Goal: Task Accomplishment & Management: Use online tool/utility

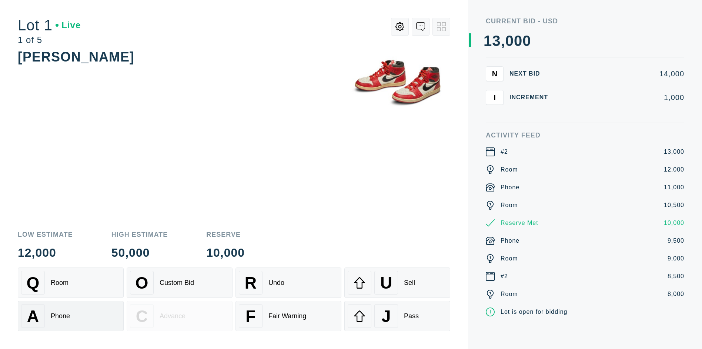
click at [71, 316] on div "A Phone" at bounding box center [70, 316] width 99 height 24
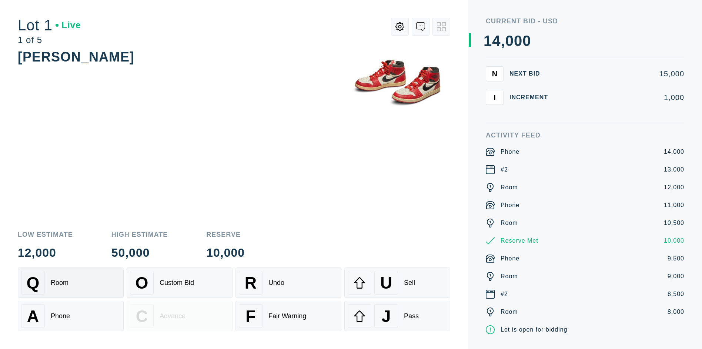
click at [71, 283] on div "Q Room" at bounding box center [70, 283] width 99 height 24
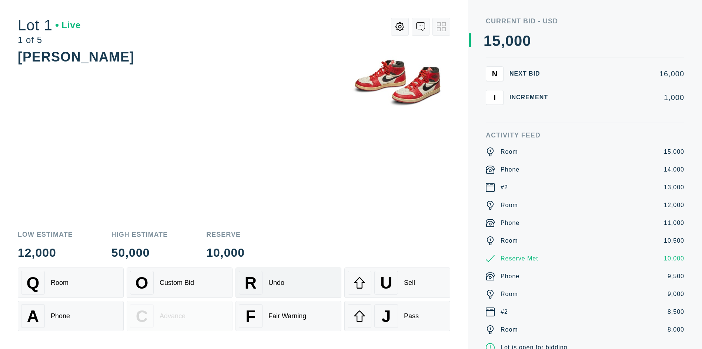
click at [288, 283] on div "R Undo" at bounding box center [288, 283] width 99 height 24
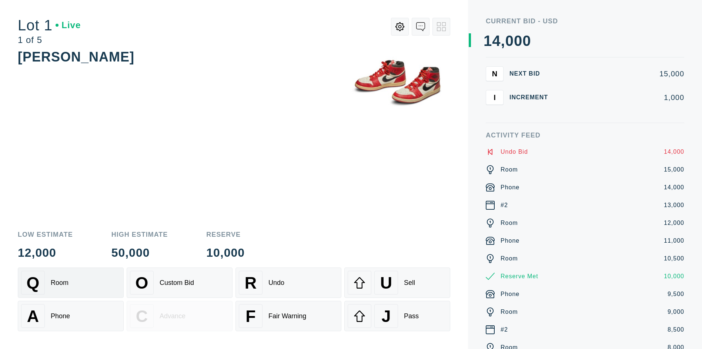
click at [71, 283] on div "Q Room" at bounding box center [70, 283] width 99 height 24
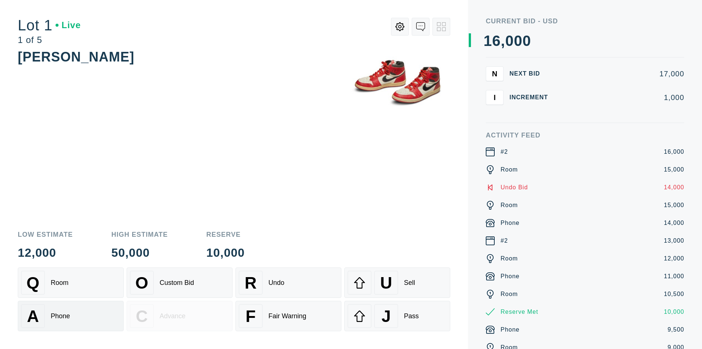
click at [71, 316] on div "A Phone" at bounding box center [70, 316] width 99 height 24
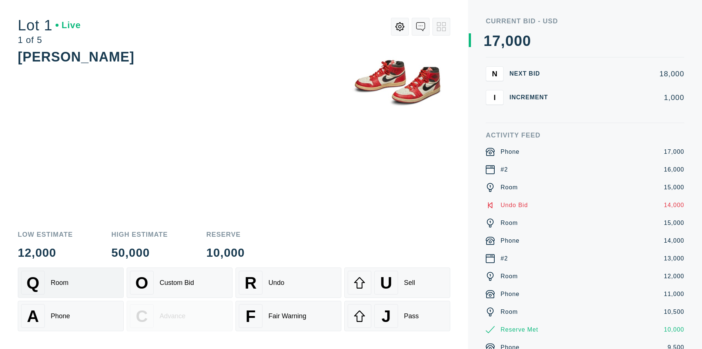
click at [71, 283] on div "Q Room" at bounding box center [70, 283] width 99 height 24
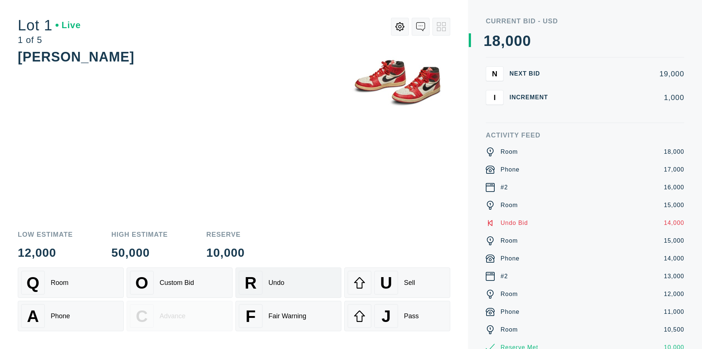
click at [288, 283] on div "R Undo" at bounding box center [288, 283] width 99 height 24
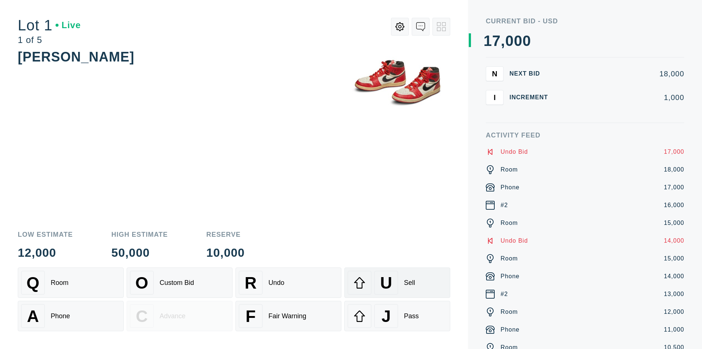
click at [397, 283] on div "U" at bounding box center [386, 283] width 24 height 24
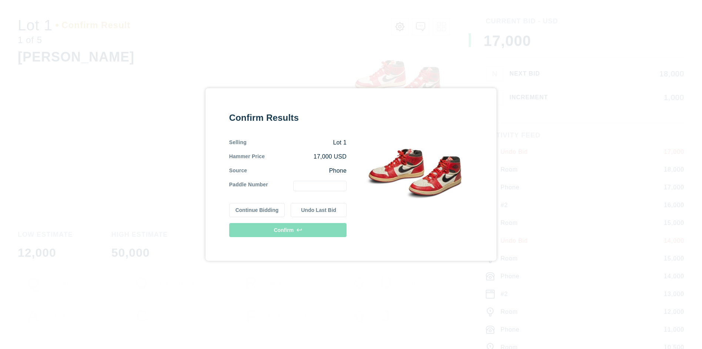
click at [257, 210] on button "Continue Bidding" at bounding box center [257, 210] width 56 height 14
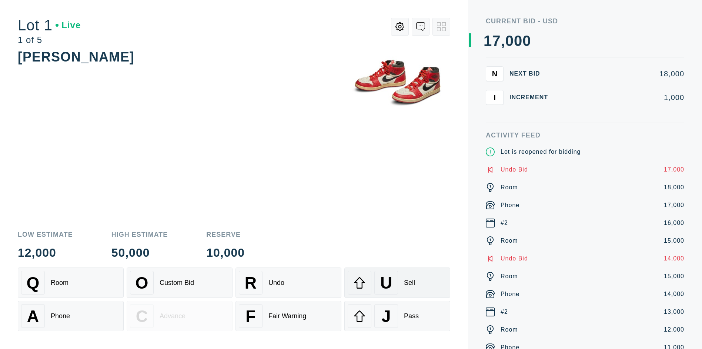
click at [397, 283] on div "U" at bounding box center [386, 283] width 24 height 24
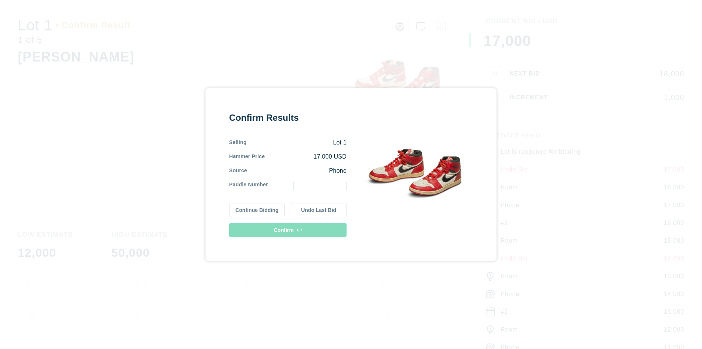
click at [318, 210] on button "Undo Last Bid" at bounding box center [319, 210] width 56 height 14
click at [257, 210] on button "Continue Bidding" at bounding box center [257, 210] width 56 height 14
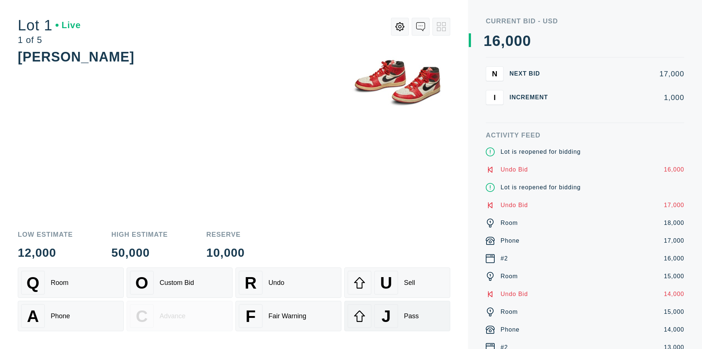
click at [397, 316] on div "J" at bounding box center [386, 316] width 24 height 24
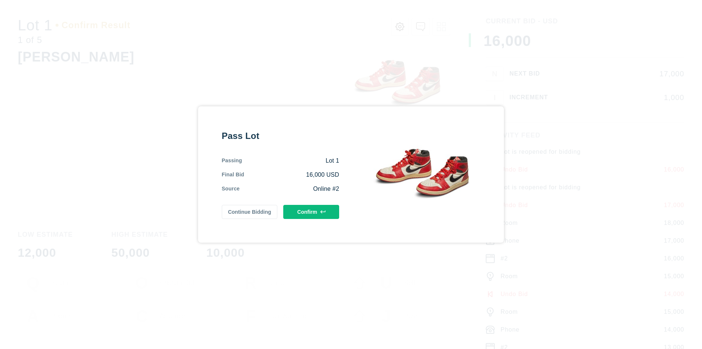
click at [311, 212] on button "Confirm" at bounding box center [311, 212] width 56 height 14
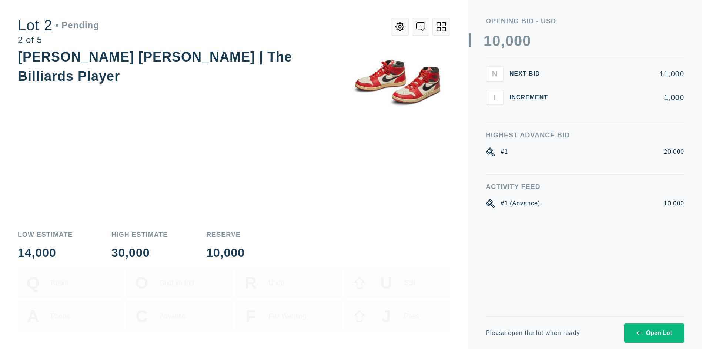
click at [654, 333] on div "Open Lot" at bounding box center [655, 333] width 36 height 7
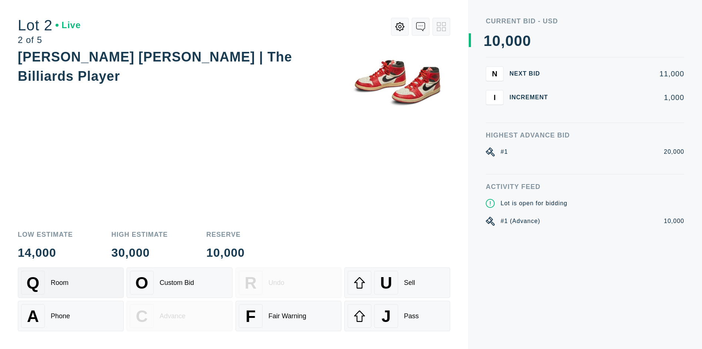
click at [71, 283] on div "Q Room" at bounding box center [70, 283] width 99 height 24
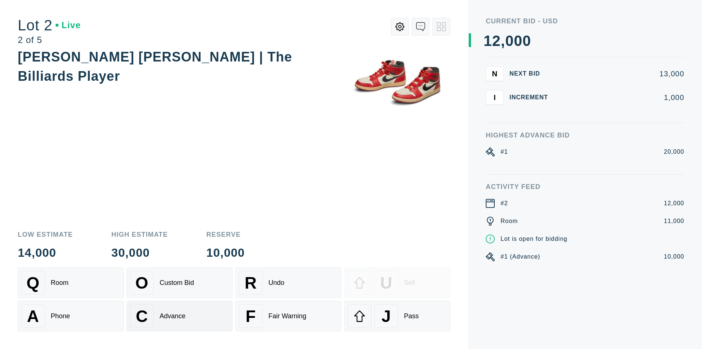
click at [180, 316] on div "Advance" at bounding box center [173, 316] width 26 height 8
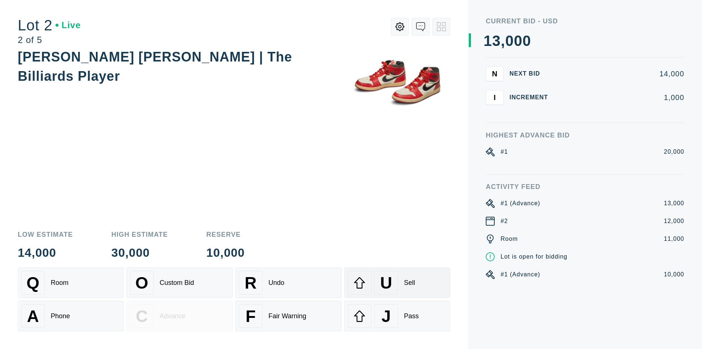
click at [397, 283] on div "U" at bounding box center [386, 283] width 24 height 24
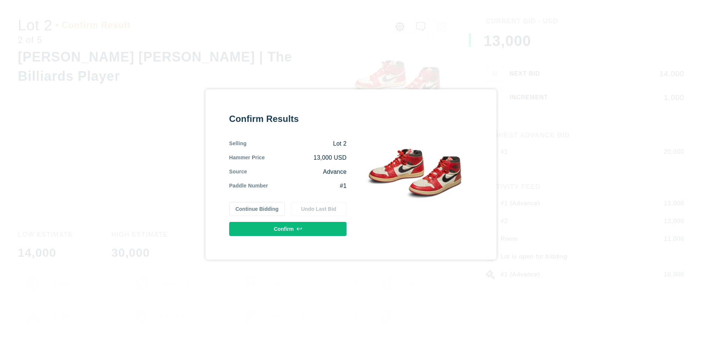
click at [288, 229] on button "Confirm" at bounding box center [287, 229] width 117 height 14
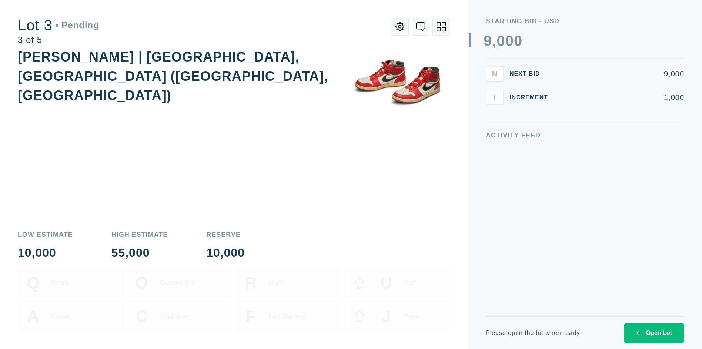
click at [654, 333] on div "Open Lot" at bounding box center [655, 333] width 36 height 7
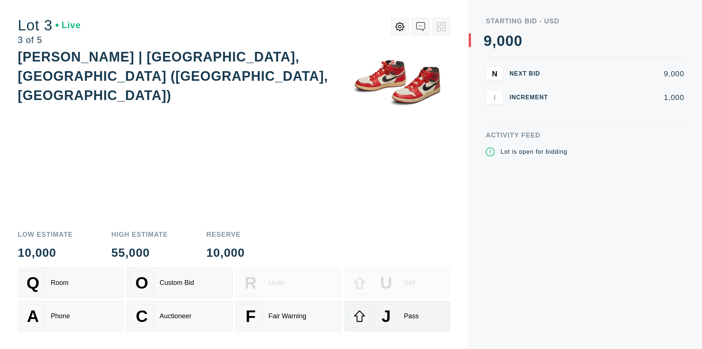
click at [397, 316] on div "J" at bounding box center [386, 316] width 24 height 24
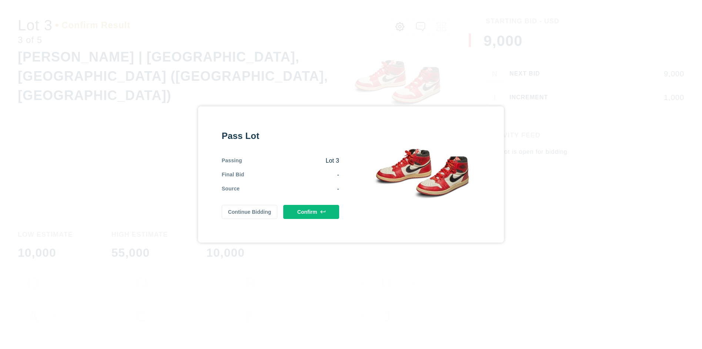
click at [311, 212] on button "Confirm" at bounding box center [311, 212] width 56 height 14
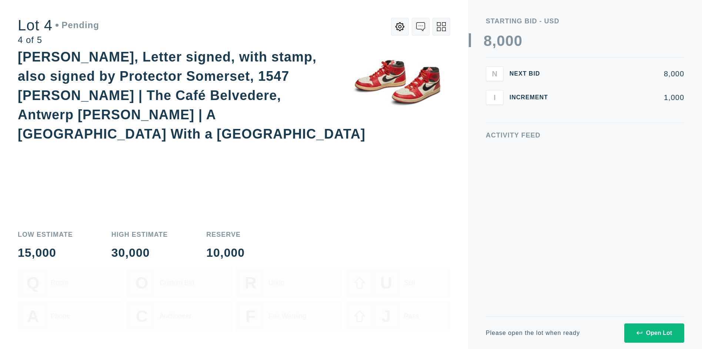
click at [654, 333] on div "Open Lot" at bounding box center [655, 333] width 36 height 7
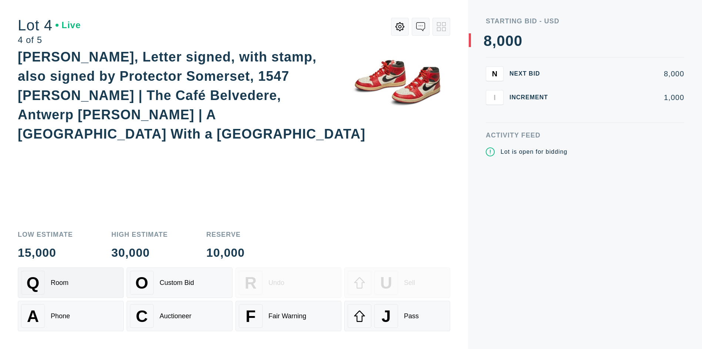
click at [71, 283] on div "Q Room" at bounding box center [70, 283] width 99 height 24
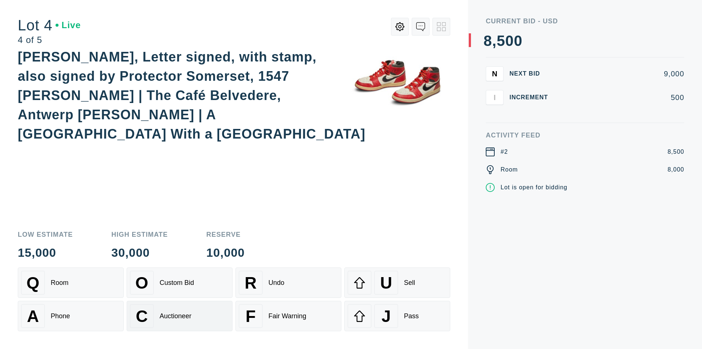
click at [180, 316] on div "Auctioneer" at bounding box center [176, 316] width 32 height 8
click at [397, 316] on div "J" at bounding box center [386, 316] width 24 height 24
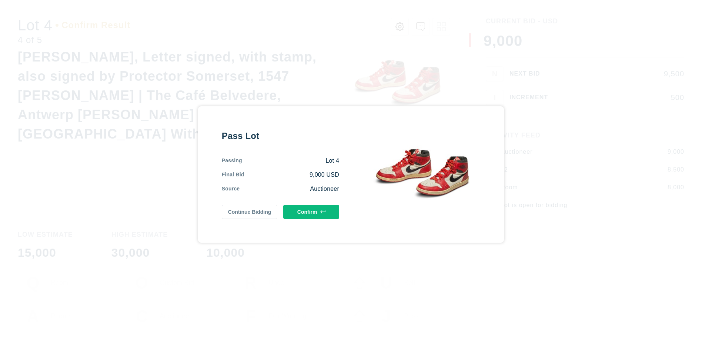
click at [311, 212] on button "Confirm" at bounding box center [311, 212] width 56 height 14
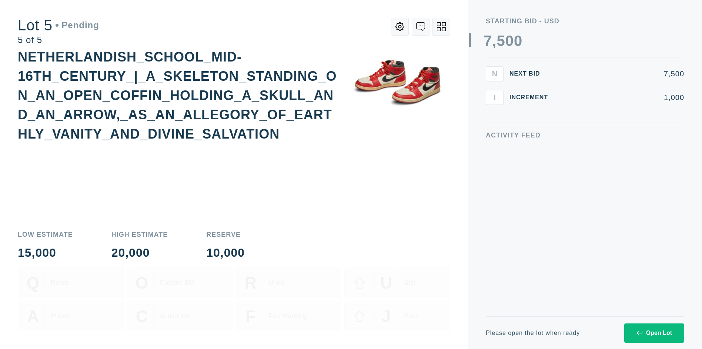
click at [654, 333] on div "Open Lot" at bounding box center [655, 333] width 36 height 7
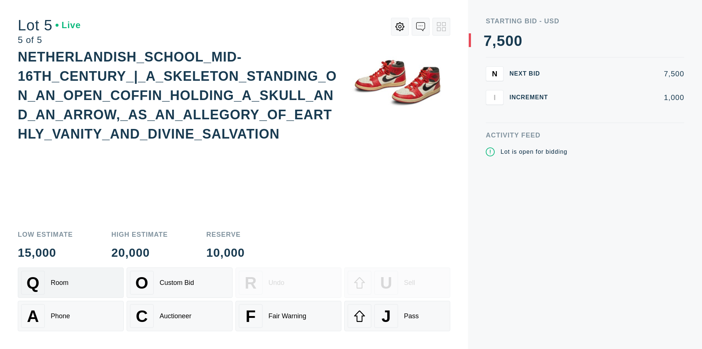
click at [71, 283] on div "Q Room" at bounding box center [70, 283] width 99 height 24
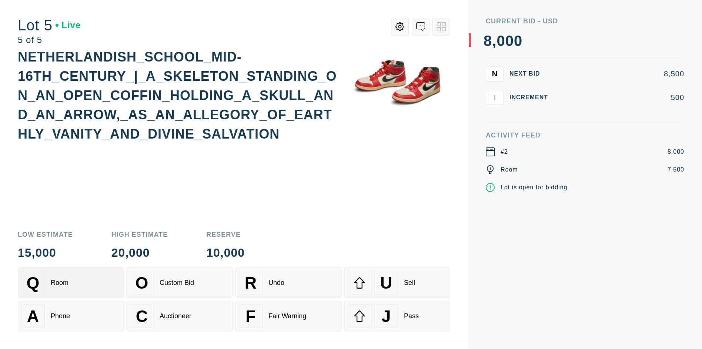
click at [71, 283] on div "Q Room" at bounding box center [70, 283] width 99 height 24
click at [397, 283] on div "U" at bounding box center [386, 283] width 24 height 24
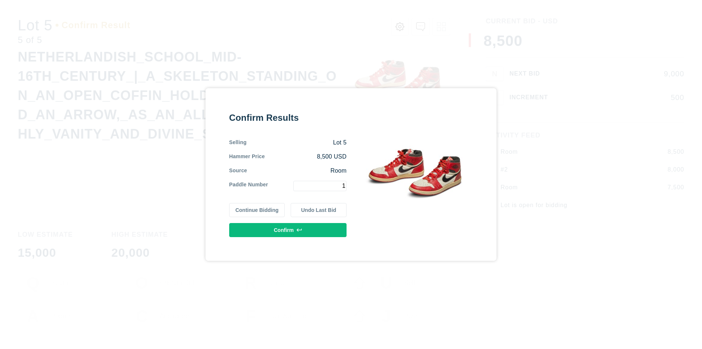
type input "1"
click at [288, 230] on button "Confirm" at bounding box center [287, 230] width 117 height 14
